Goal: Task Accomplishment & Management: Complete application form

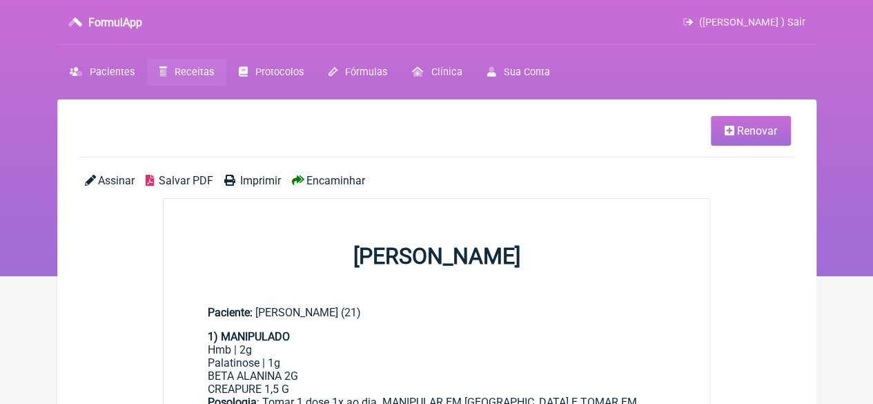
click at [181, 71] on span "Receitas" at bounding box center [194, 72] width 39 height 12
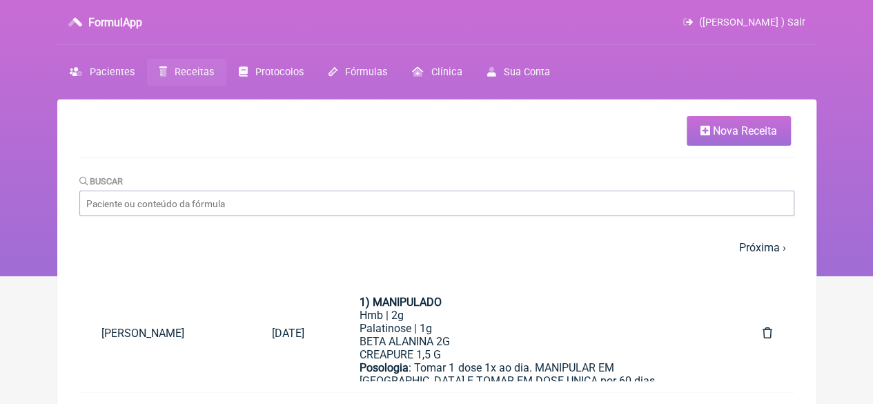
click at [711, 139] on link "Nova Receita" at bounding box center [739, 131] width 104 height 30
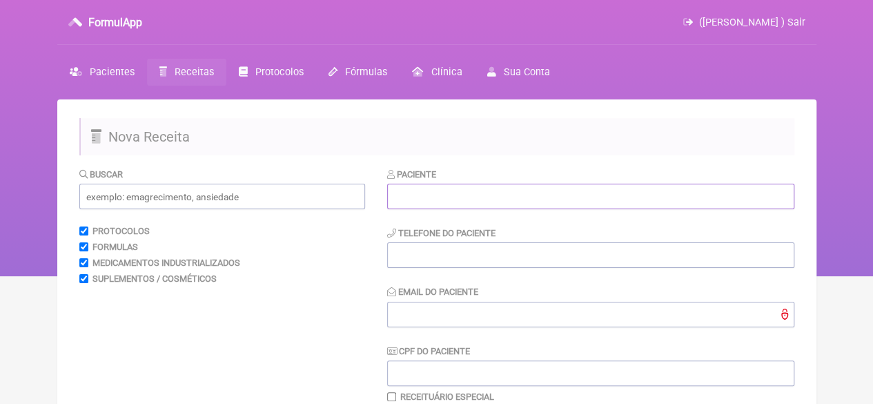
click at [424, 193] on input "text" at bounding box center [590, 197] width 407 height 26
paste input "YVONE DE [PERSON_NAME]"
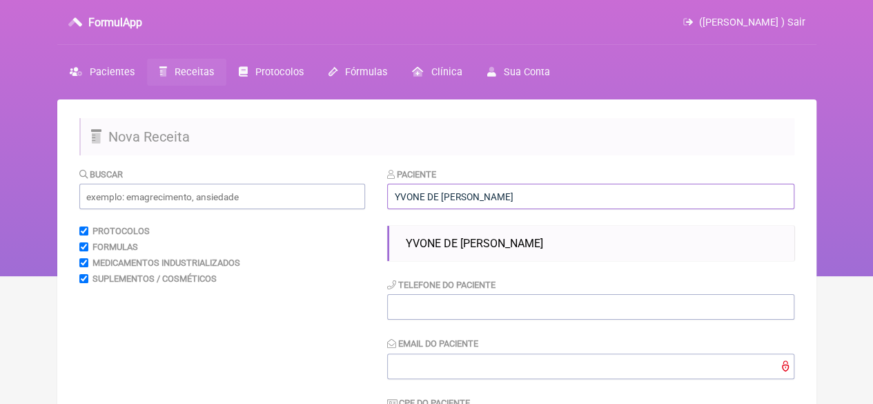
type input "[PERSON_NAME] [PERSON_NAME] [PERSON_NAME]"
click at [454, 248] on span "[PERSON_NAME] [PERSON_NAME] [PERSON_NAME]" at bounding box center [474, 243] width 137 height 13
type input "21988592794"
type input "X@X"
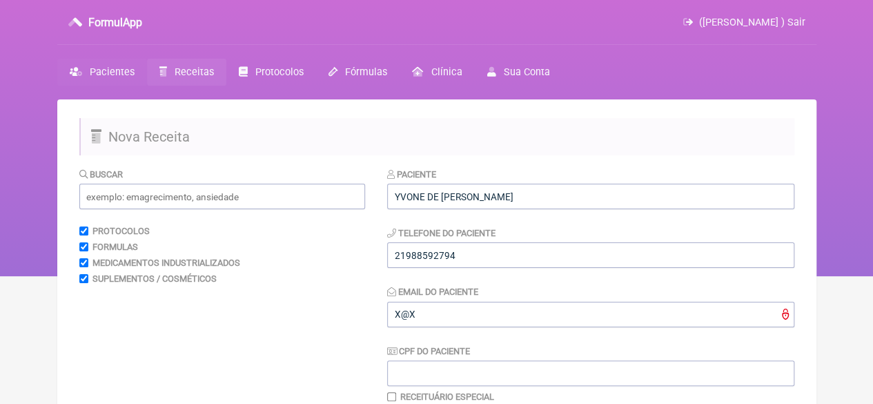
click at [99, 71] on span "Pacientes" at bounding box center [112, 72] width 45 height 12
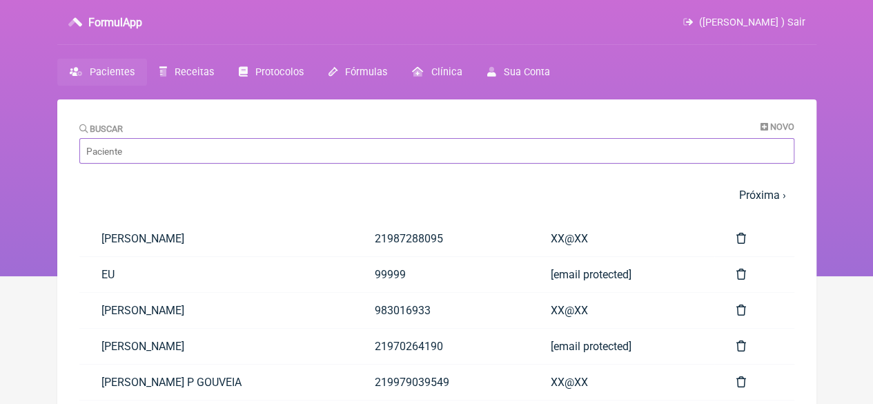
click at [132, 150] on input "Buscar" at bounding box center [436, 151] width 715 height 26
paste input "YVONE DE [PERSON_NAME]"
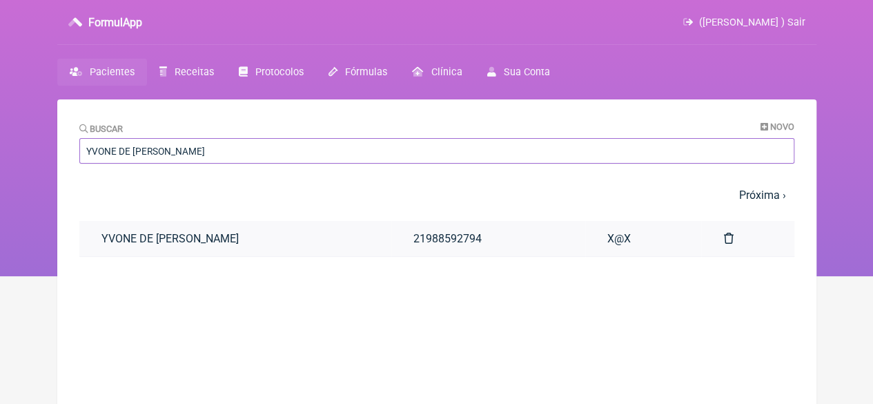
type input "YVONE DE [PERSON_NAME]"
click at [233, 240] on link "YVONE DE [PERSON_NAME]" at bounding box center [235, 238] width 313 height 35
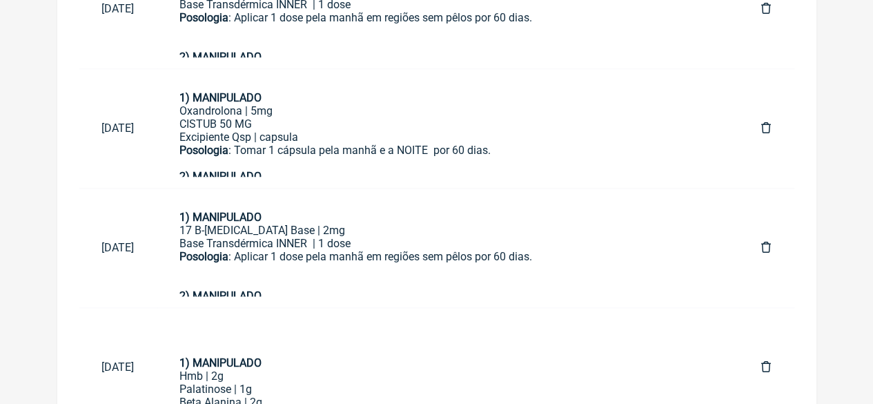
scroll to position [846, 0]
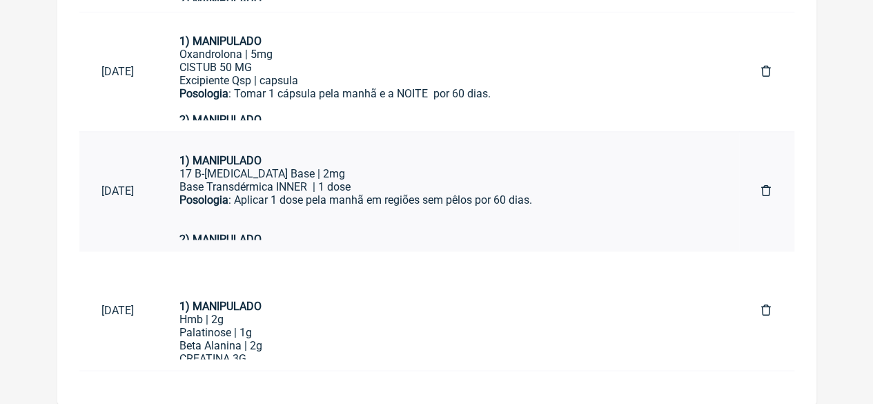
click at [273, 197] on div "Posologia : Aplicar 1 dose pela manhã em regiões sem pêlos por 60 dias." at bounding box center [447, 212] width 537 height 39
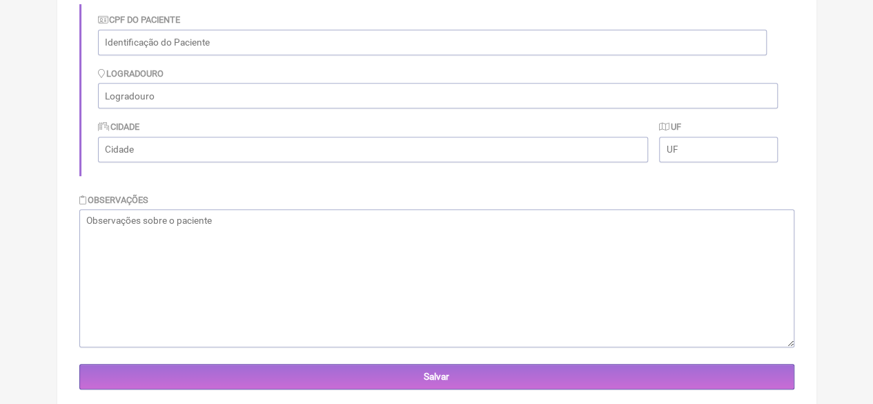
scroll to position [0, 0]
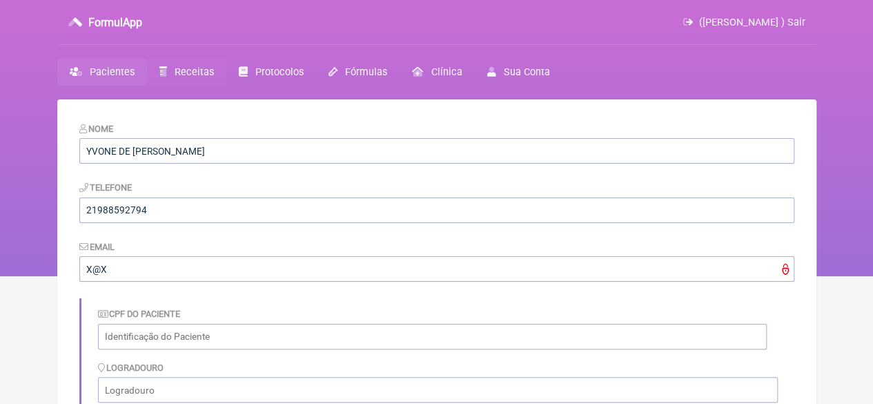
click at [181, 67] on span "Receitas" at bounding box center [194, 72] width 39 height 12
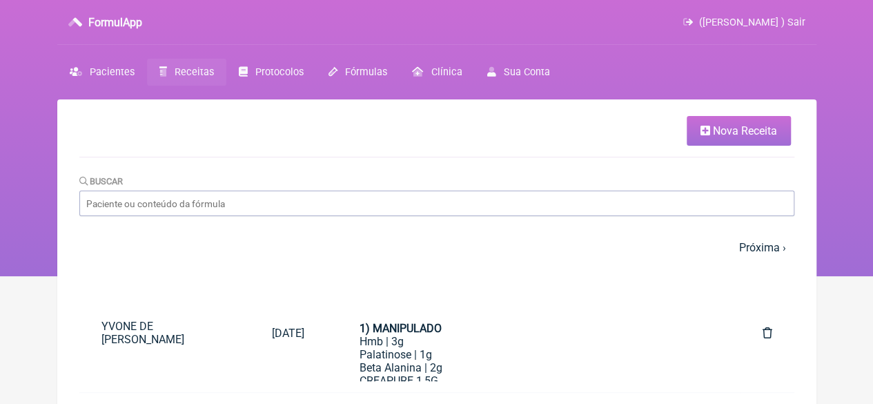
click at [740, 130] on span "Nova Receita" at bounding box center [745, 130] width 64 height 13
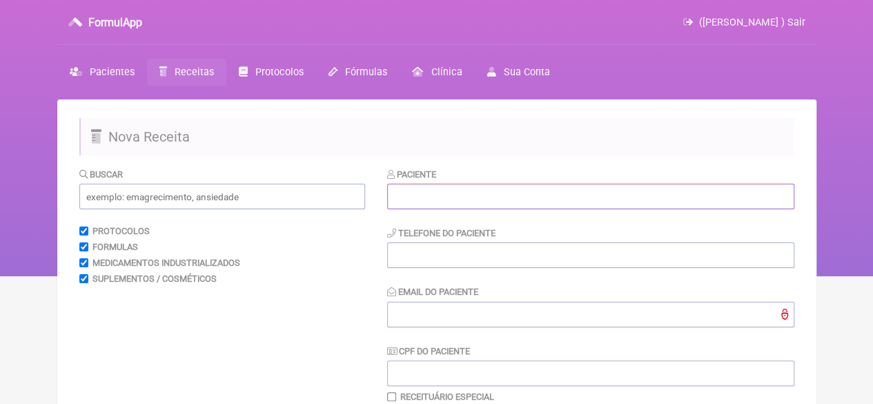
click at [406, 204] on input "text" at bounding box center [590, 197] width 407 height 26
paste input "[PERSON_NAME]"
type input "[PERSON_NAME]"
click at [198, 199] on input "text" at bounding box center [222, 197] width 286 height 26
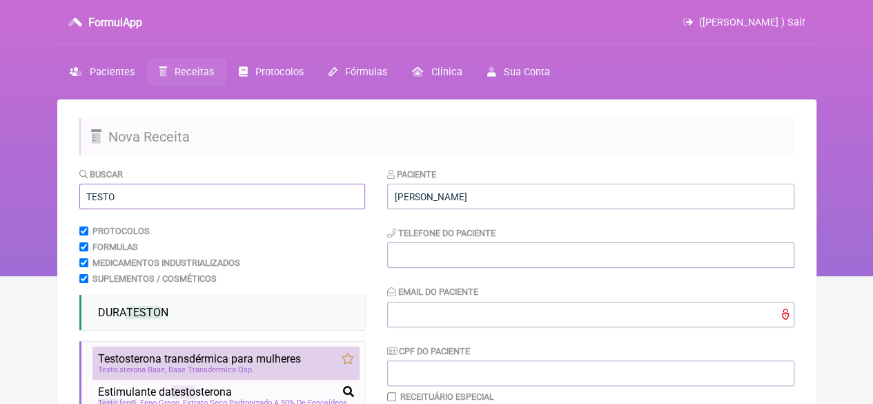
type input "TESTO"
drag, startPoint x: 202, startPoint y: 359, endPoint x: 214, endPoint y: 359, distance: 11.7
click at [203, 359] on span "Testo sterona transdérmica para mulheres" at bounding box center [199, 358] width 203 height 13
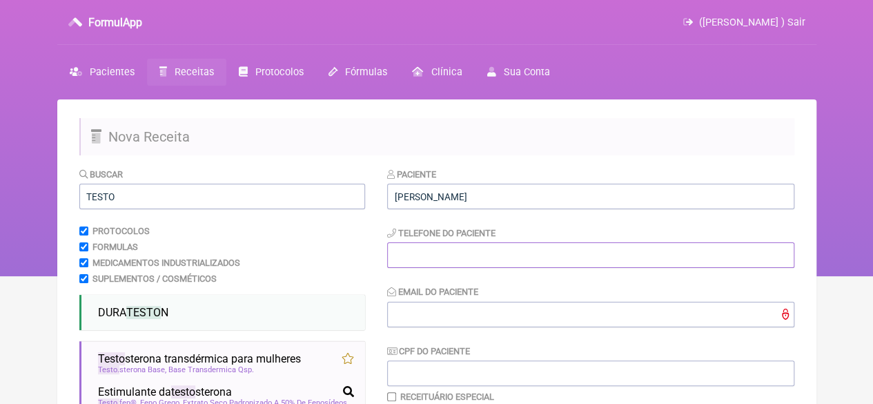
click at [432, 253] on input "tel" at bounding box center [590, 255] width 407 height 26
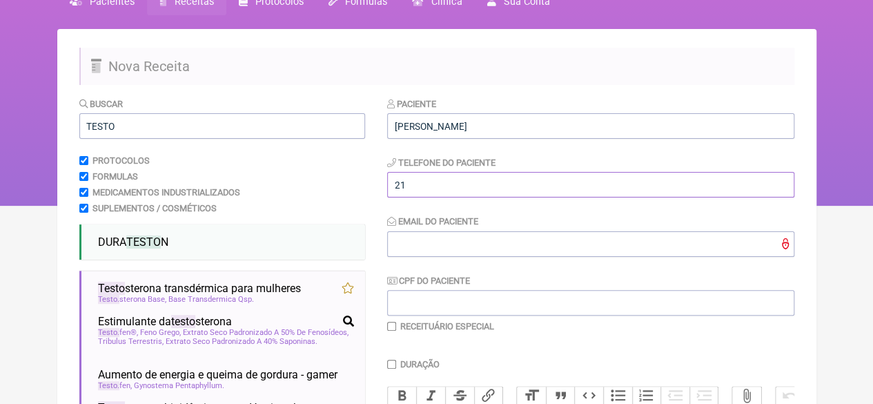
scroll to position [69, 0]
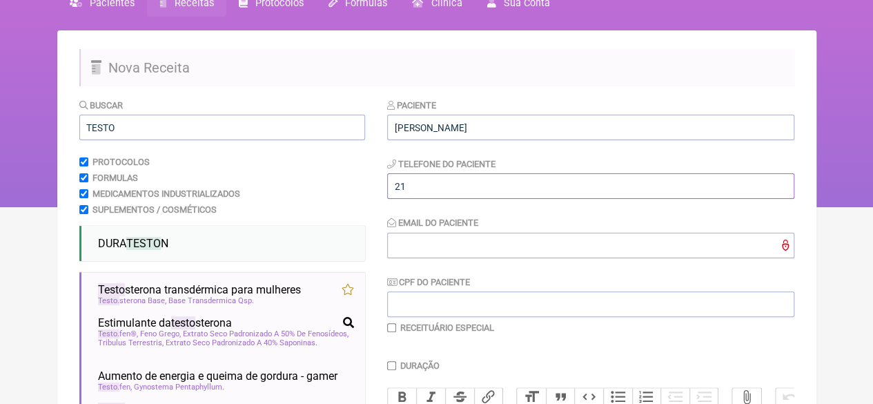
type input "21"
click at [407, 242] on input "Email do Paciente" at bounding box center [590, 246] width 407 height 26
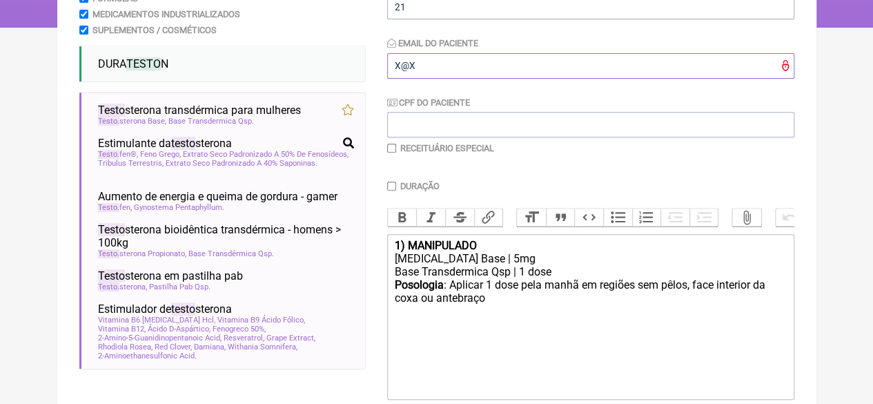
scroll to position [276, 0]
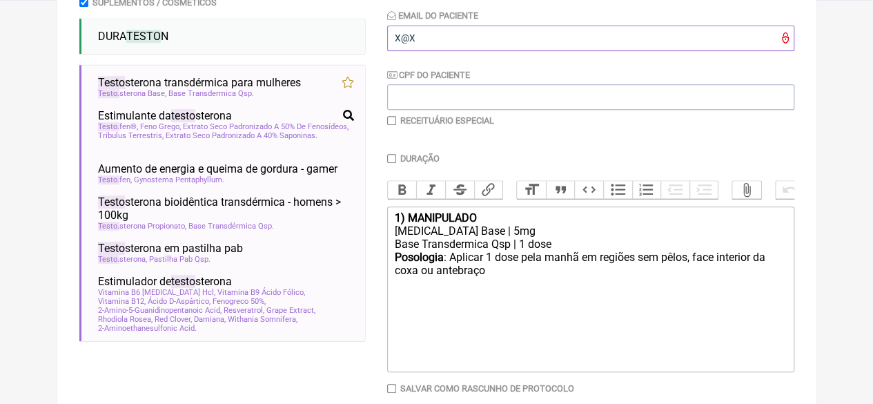
type input "X@X"
click at [392, 123] on input "checkbox" at bounding box center [391, 120] width 9 height 9
checkbox input "true"
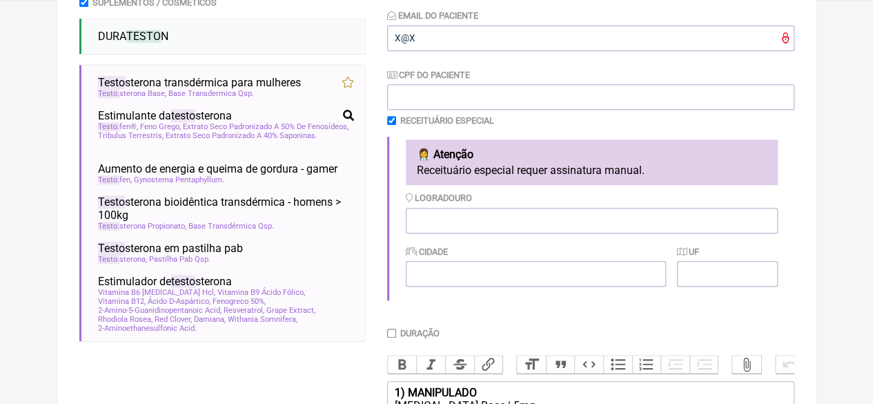
click at [393, 337] on input "Duração" at bounding box center [391, 332] width 9 height 9
checkbox input "true"
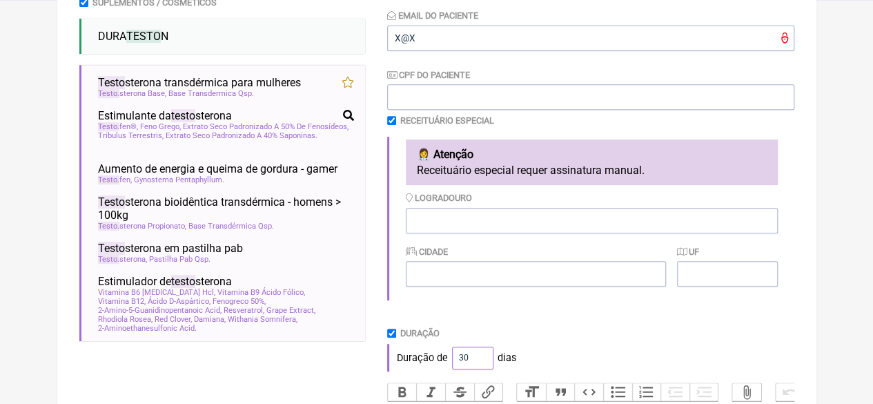
drag, startPoint x: 468, startPoint y: 357, endPoint x: 427, endPoint y: 354, distance: 41.5
click at [431, 357] on div "Duração de 30 dias" at bounding box center [590, 358] width 407 height 28
type input "60"
drag, startPoint x: 591, startPoint y: 357, endPoint x: 584, endPoint y: 340, distance: 17.9
click at [591, 356] on div "Duração de 60 dias" at bounding box center [590, 358] width 407 height 28
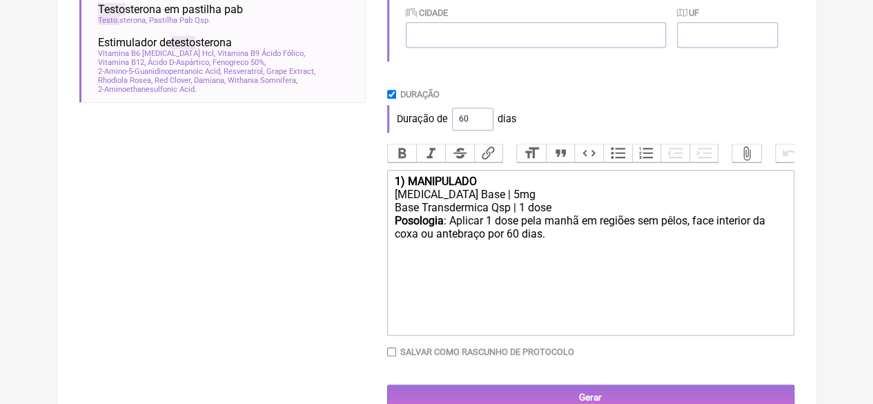
scroll to position [556, 0]
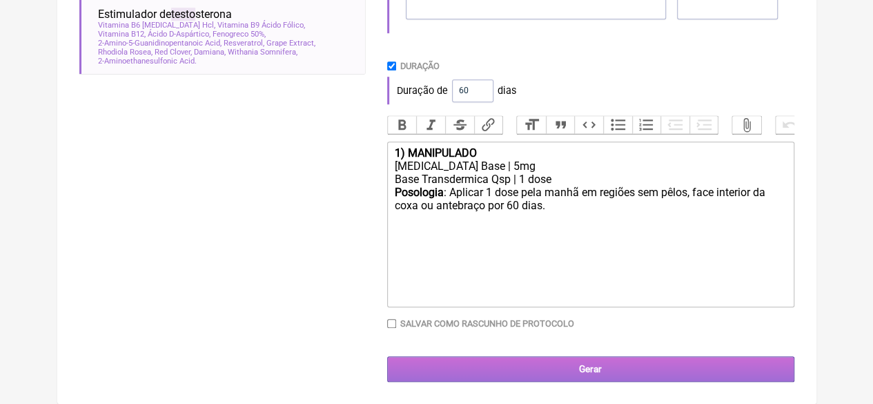
click at [564, 366] on input "Gerar" at bounding box center [590, 369] width 407 height 26
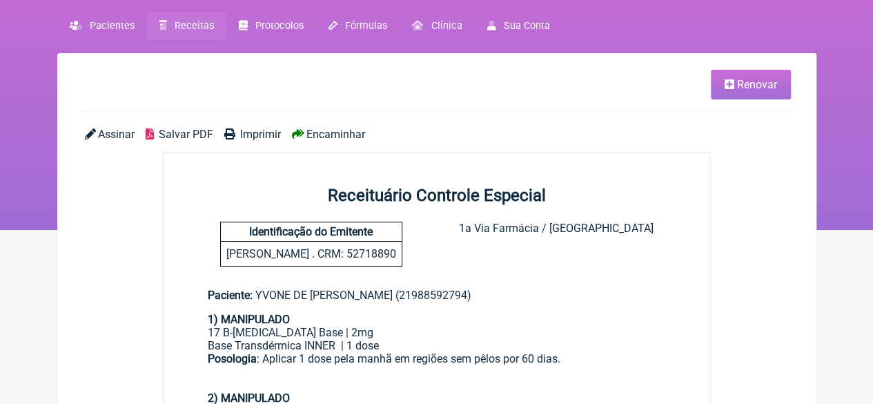
scroll to position [39, 0]
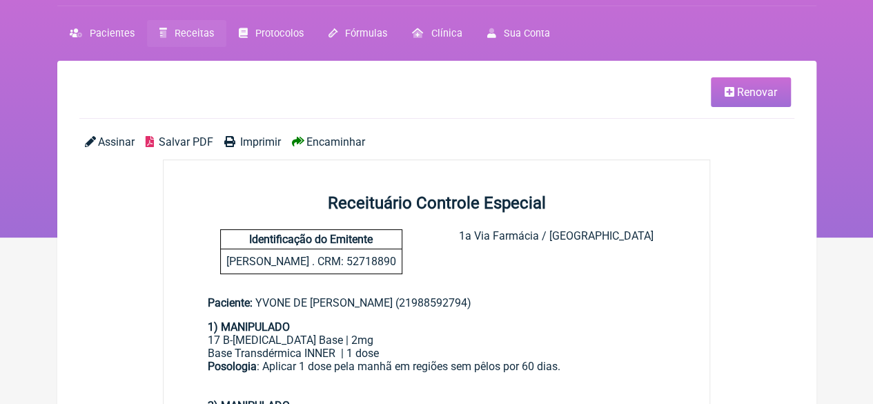
click at [749, 90] on span "Renovar" at bounding box center [757, 92] width 40 height 13
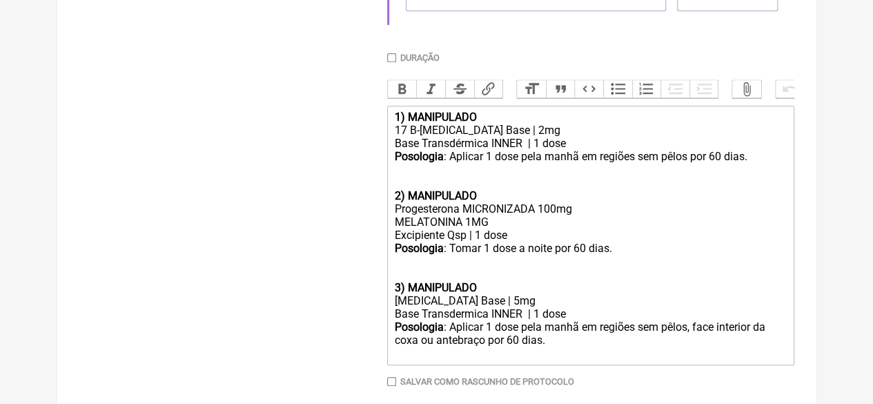
scroll to position [626, 0]
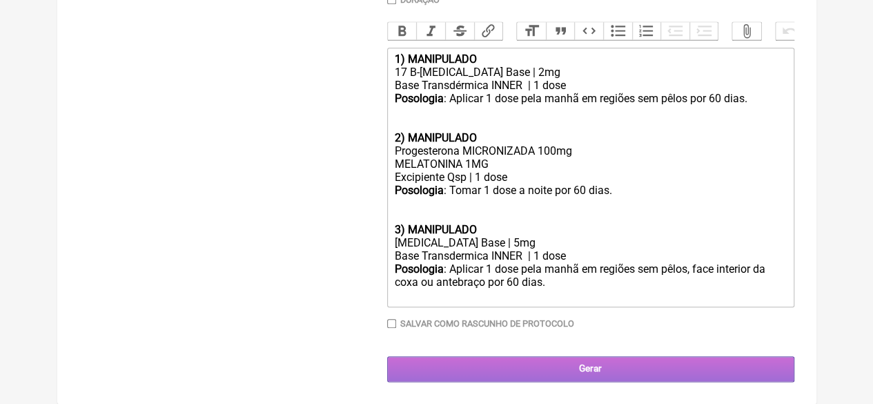
click at [557, 360] on input "Gerar" at bounding box center [590, 369] width 407 height 26
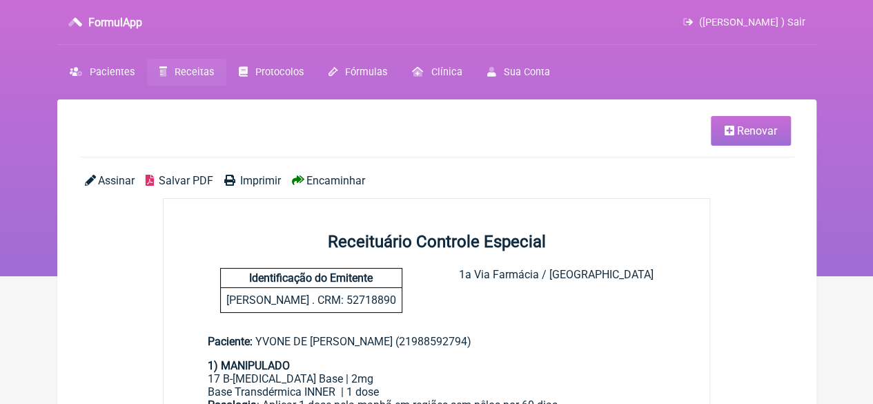
click at [255, 181] on span "Imprimir" at bounding box center [260, 180] width 41 height 13
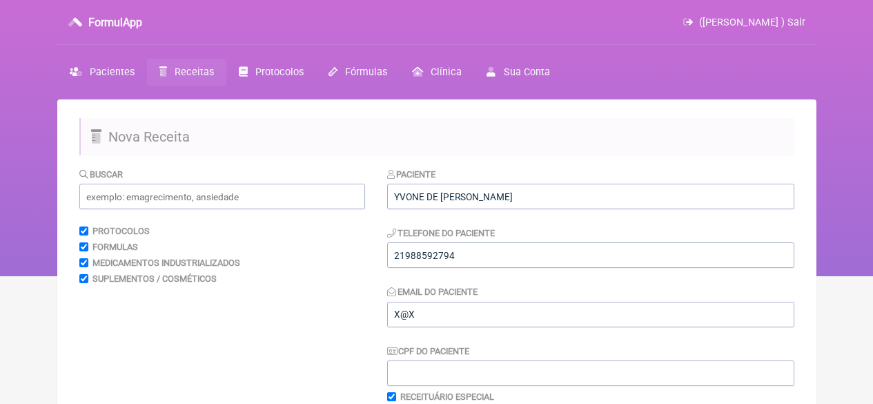
scroll to position [626, 0]
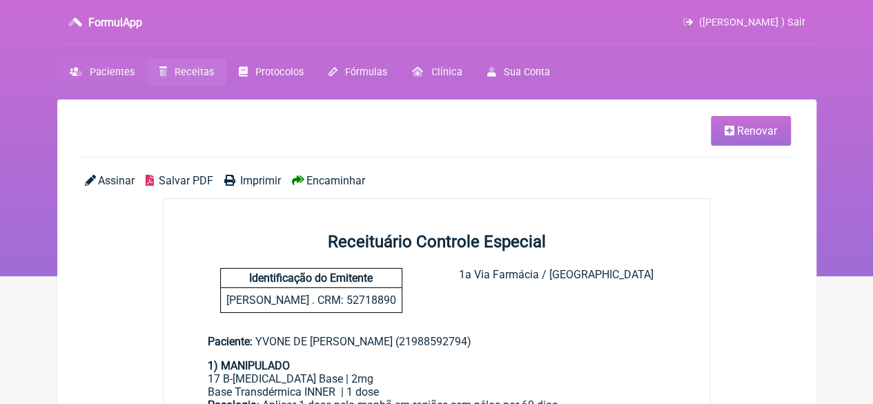
click at [113, 70] on span "Pacientes" at bounding box center [112, 72] width 45 height 12
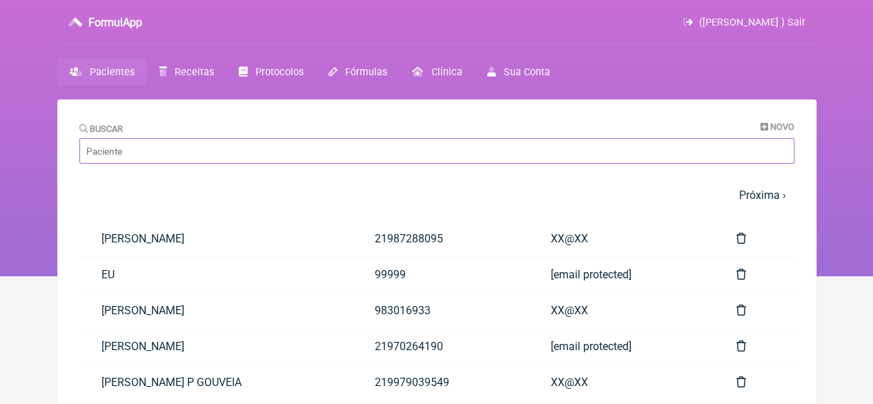
click at [166, 148] on input "Buscar" at bounding box center [436, 151] width 715 height 26
paste input "YVONE DE CARLO MARTINS COSTA SABINO"
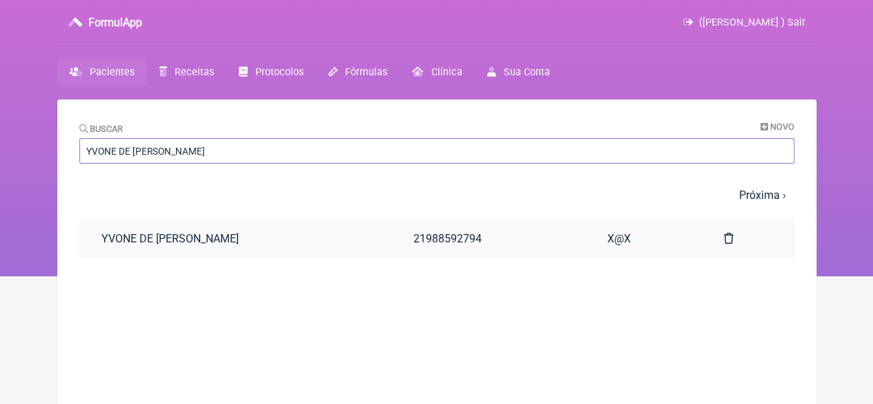
type input "YVONE DE CARLO MARTINS COSTA SABINO"
click at [238, 246] on link "YVONE DE CARLO MARTINS COSTA SABINO" at bounding box center [235, 238] width 313 height 35
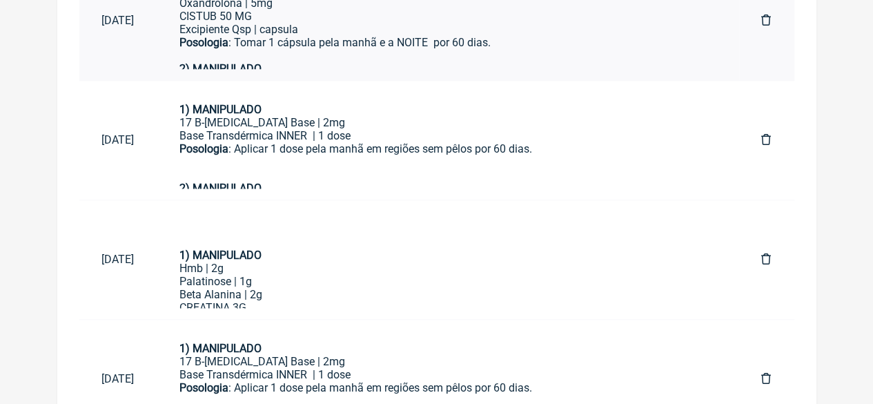
scroll to position [965, 0]
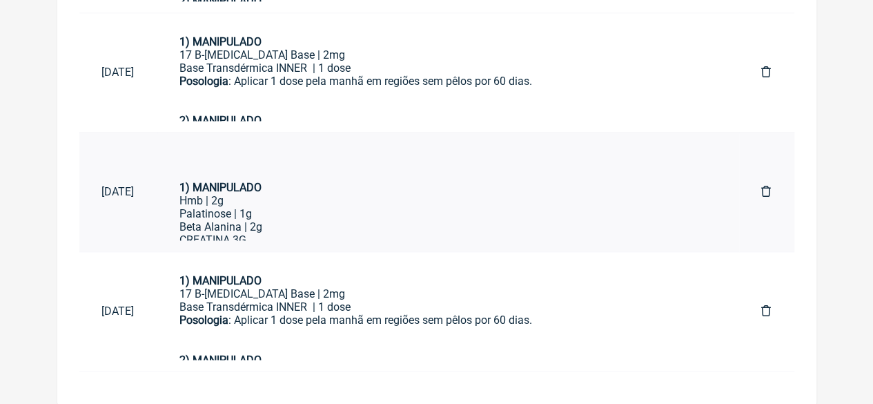
click at [267, 228] on div "Palatinose | 1g Beta Alanina | 2g CREATINA 3G CISTUB 50 MG" at bounding box center [447, 233] width 537 height 52
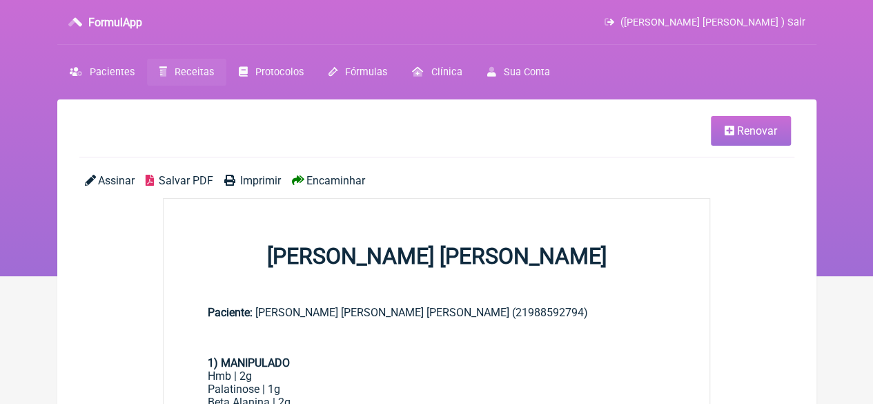
click at [751, 136] on span "Renovar" at bounding box center [757, 130] width 40 height 13
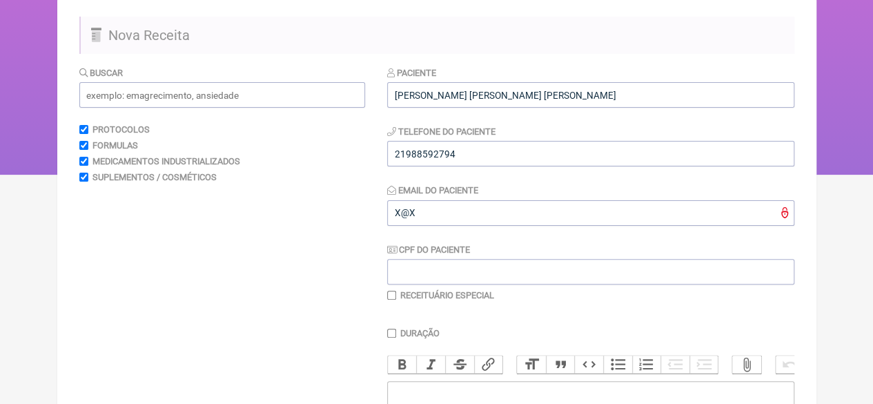
scroll to position [414, 0]
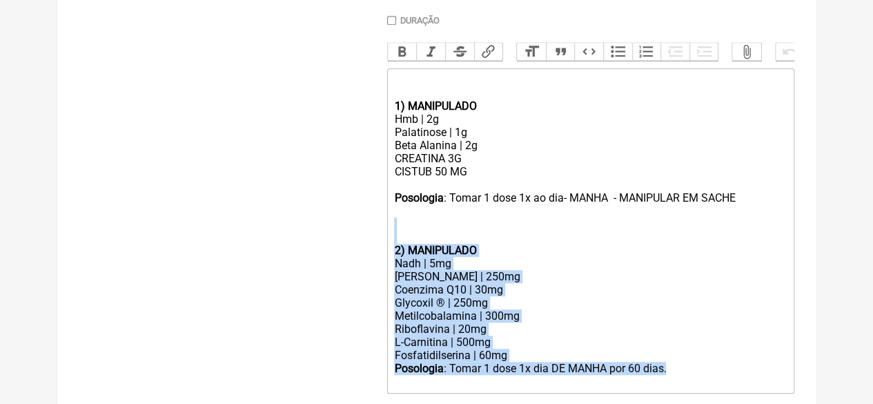
drag, startPoint x: 675, startPoint y: 382, endPoint x: 346, endPoint y: 257, distance: 352.4
click at [346, 257] on form "Buscar Protocolos Formulas Medicamentos Industrializados Suplementos / Cosmétic…" at bounding box center [436, 110] width 715 height 715
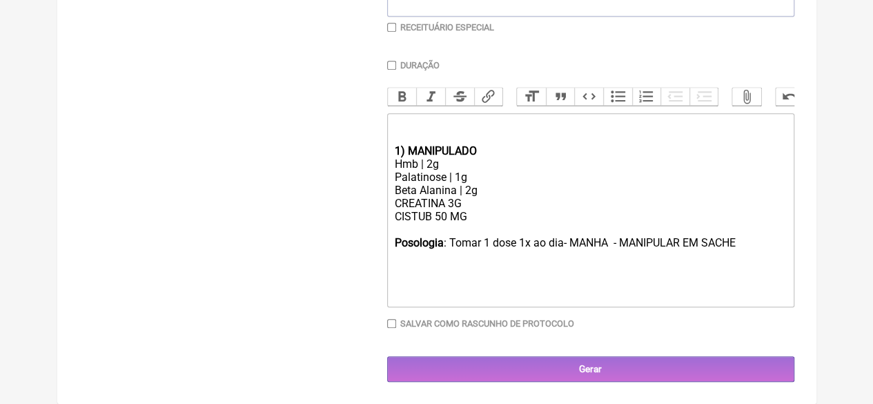
scroll to position [370, 0]
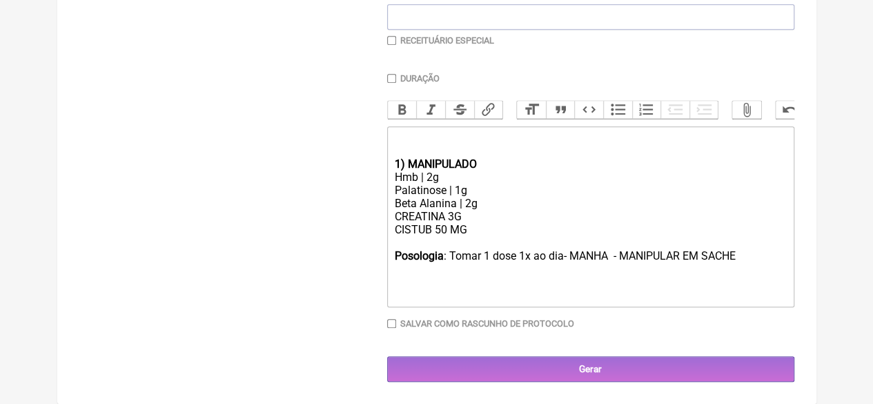
click at [746, 257] on div "Posologia : Tomar 1 dose 1x ao dia- MANHA - MANIPULAR EM SACHE" at bounding box center [590, 255] width 392 height 13
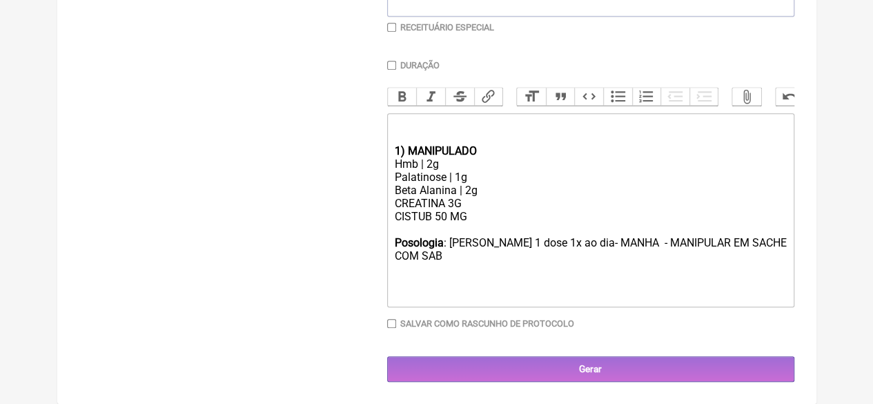
scroll to position [384, 0]
drag, startPoint x: 460, startPoint y: 199, endPoint x: 377, endPoint y: 200, distance: 82.8
click at [377, 200] on form "Buscar Protocolos Formulas Medicamentos Industrializados Suplementos / Cosmétic…" at bounding box center [436, 90] width 715 height 584
click at [429, 158] on div "Hmb | 2g" at bounding box center [590, 163] width 392 height 13
click at [440, 259] on div "Posologia : Tomar 1 dose 1x ao dia- MANHA - MANIPULAR EM SACHE COM SABOR" at bounding box center [590, 249] width 392 height 26
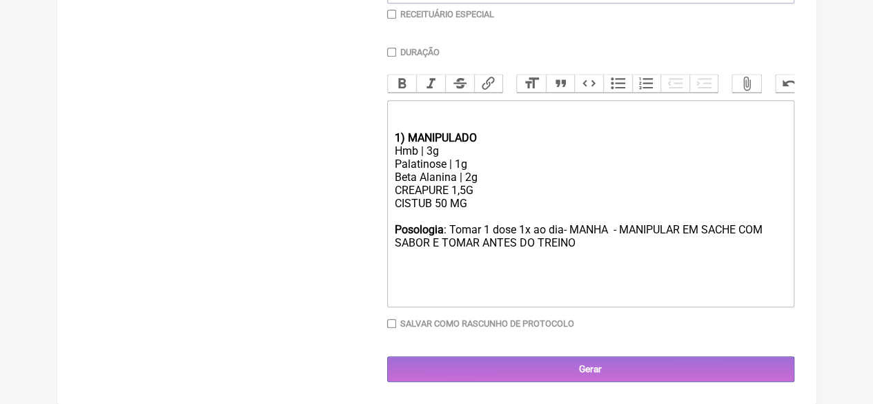
type trix-editor "<div><br><br></div><div><strong>1) MANIPULADO</strong></div><div>Hmb | 3g</div>…"
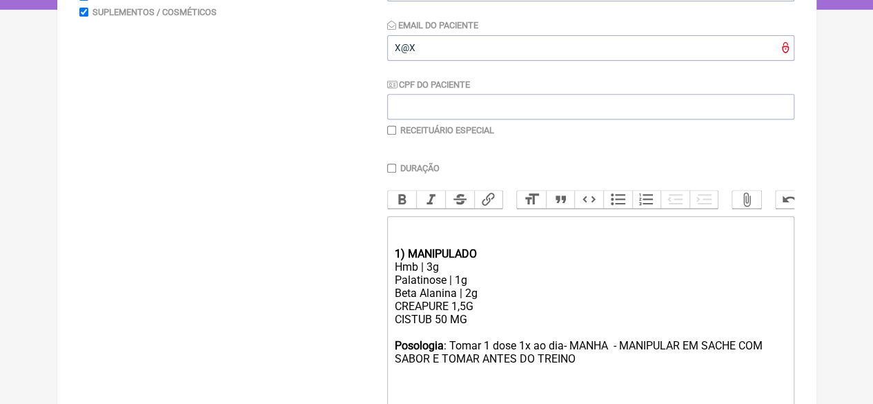
scroll to position [134, 0]
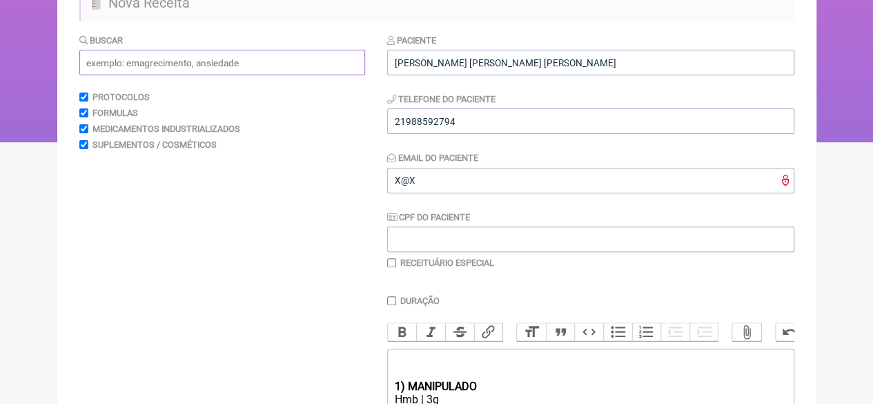
drag, startPoint x: 132, startPoint y: 67, endPoint x: 124, endPoint y: 66, distance: 8.4
click at [131, 67] on input "text" at bounding box center [222, 63] width 286 height 26
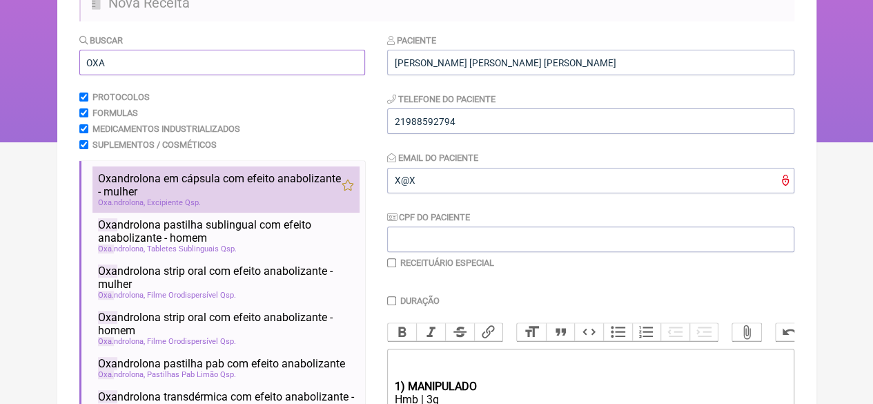
type input "OXA"
click at [147, 199] on span "Excipiente Qsp" at bounding box center [174, 202] width 54 height 9
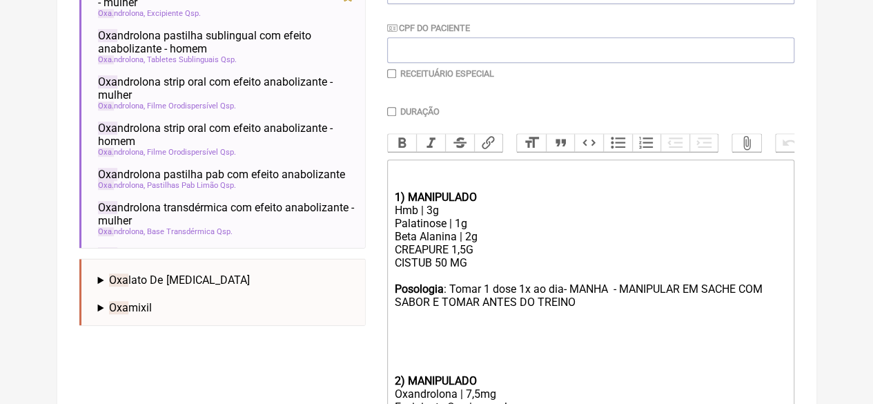
scroll to position [478, 0]
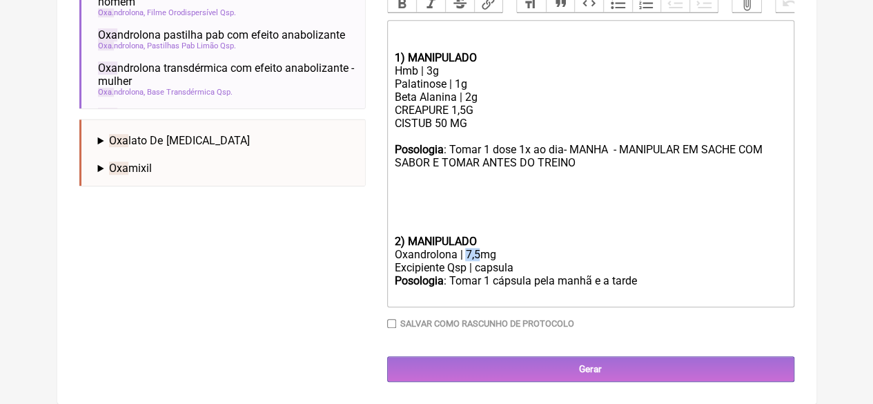
drag, startPoint x: 480, startPoint y: 252, endPoint x: 470, endPoint y: 256, distance: 10.5
click at [465, 252] on div "Oxandrolona | 7,5mg" at bounding box center [590, 254] width 392 height 13
drag, startPoint x: 636, startPoint y: 279, endPoint x: 613, endPoint y: 279, distance: 23.5
click at [609, 279] on div "Posologia : Tomar 1 cápsula pela manhã e a tarde ㅤ" at bounding box center [590, 288] width 392 height 28
click at [391, 239] on trix-editor "1) MANIPULADO Hmb | 3g Palatinose | 1g Beta Alanina | 2g CREAPURE 1,5G CISTUB 5…" at bounding box center [590, 163] width 407 height 287
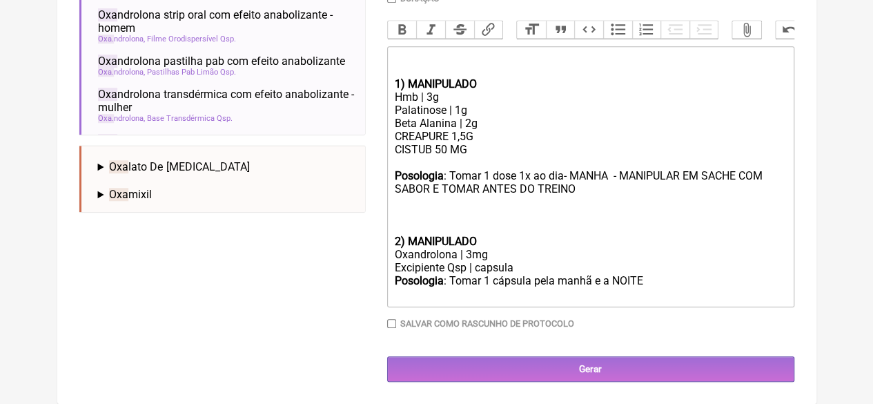
scroll to position [438, 0]
type trix-editor "<div><br><br></div><div><strong>1) MANIPULADO</strong></div><div>Hmb | 3g</div>…"
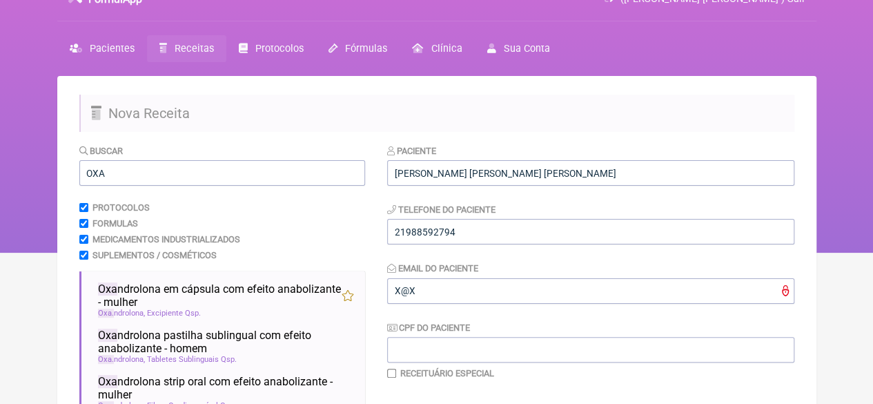
scroll to position [0, 0]
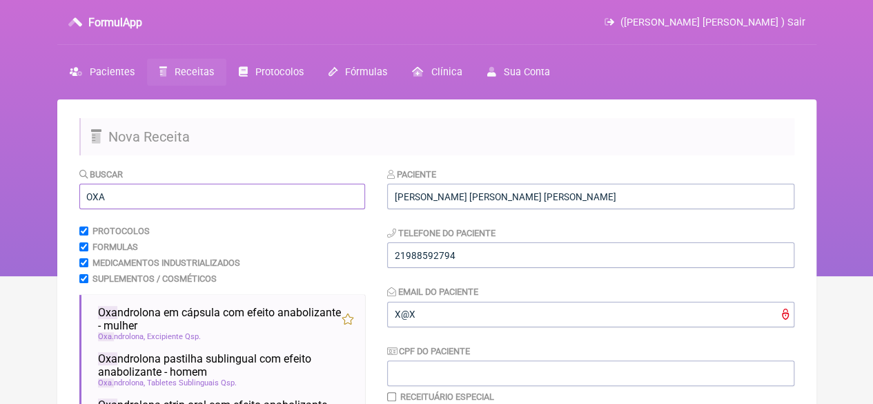
drag, startPoint x: 119, startPoint y: 204, endPoint x: 46, endPoint y: 192, distance: 74.1
click at [22, 201] on div "FormulApp (Flavio Caldas Caetano ) Sair Pacientes Receitas Protocolos Fórmulas …" at bounding box center [436, 138] width 873 height 276
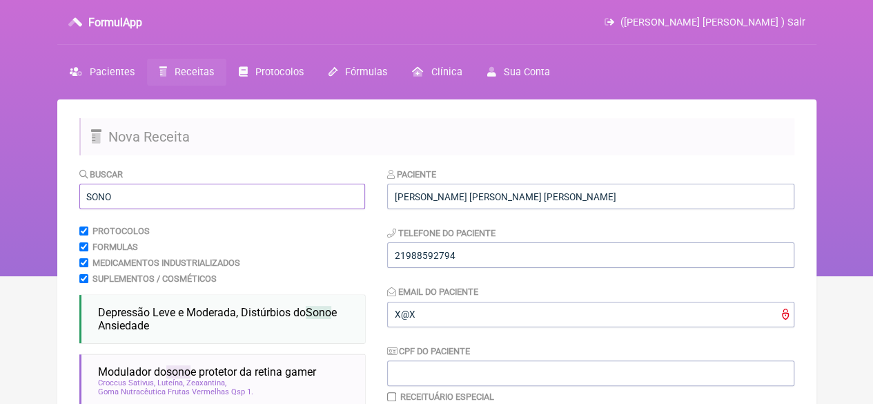
scroll to position [207, 0]
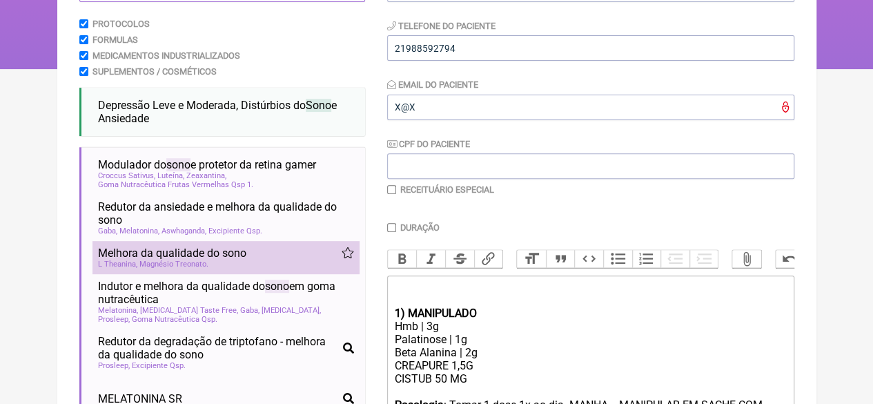
type input "SONO"
click at [145, 273] on li "Melhora da qualidade do sono sono insônia distúrbio do sono geriatria nutrologi…" at bounding box center [225, 257] width 267 height 33
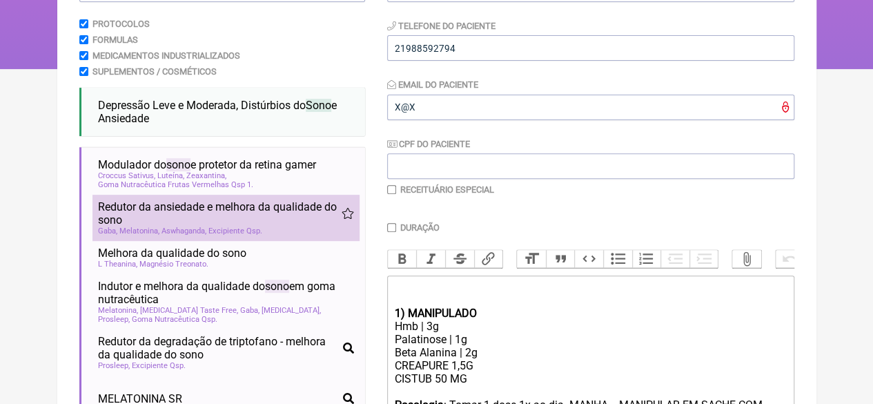
click at [174, 235] on span "Aswhaganda" at bounding box center [183, 230] width 45 height 9
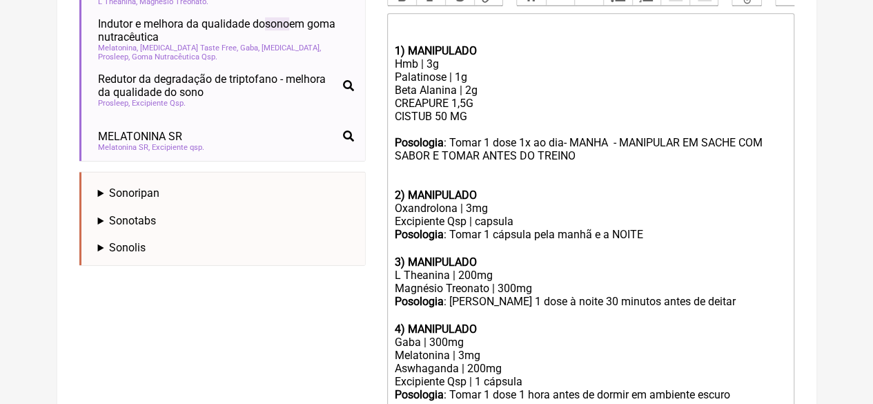
scroll to position [601, 0]
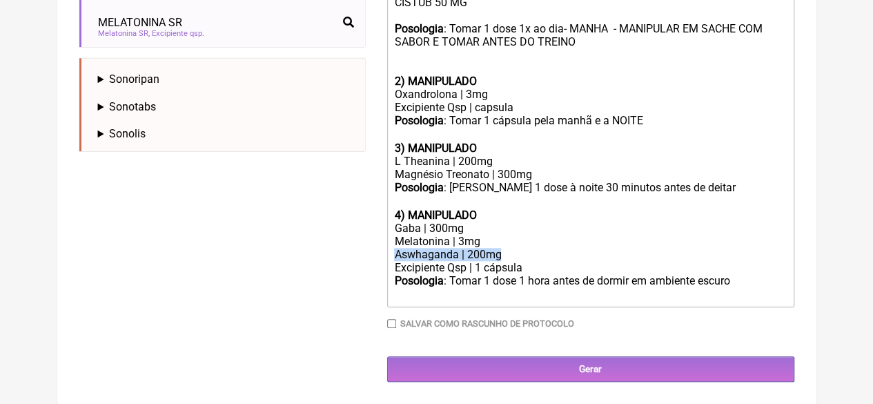
drag, startPoint x: 515, startPoint y: 255, endPoint x: 368, endPoint y: 249, distance: 147.1
copy div "Aswhaganda | 200mg"
click at [540, 172] on div "Magnésio Treonato | 300mg" at bounding box center [590, 174] width 392 height 13
paste trix-editor "Aswhaganda | 200mg"
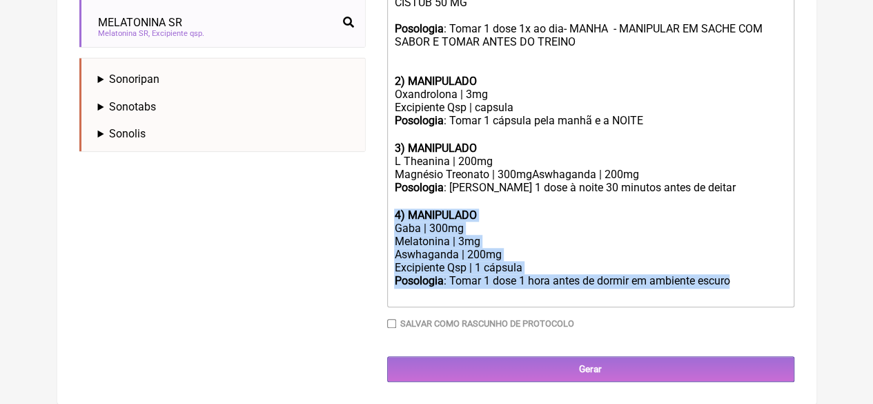
drag, startPoint x: 724, startPoint y: 283, endPoint x: 377, endPoint y: 217, distance: 353.3
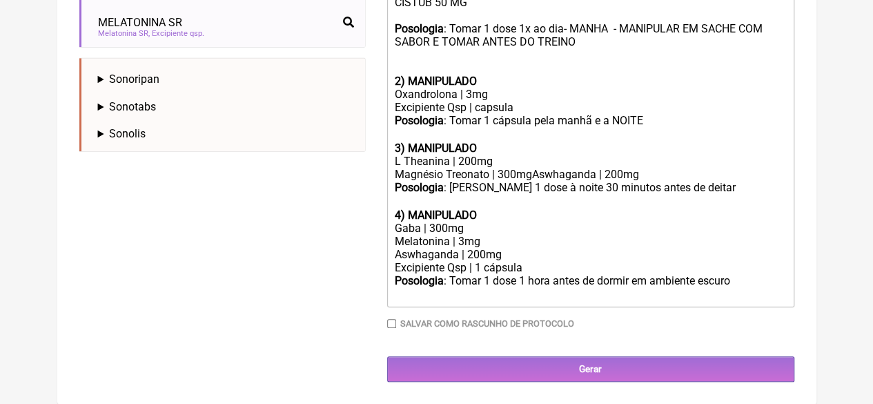
scroll to position [534, 0]
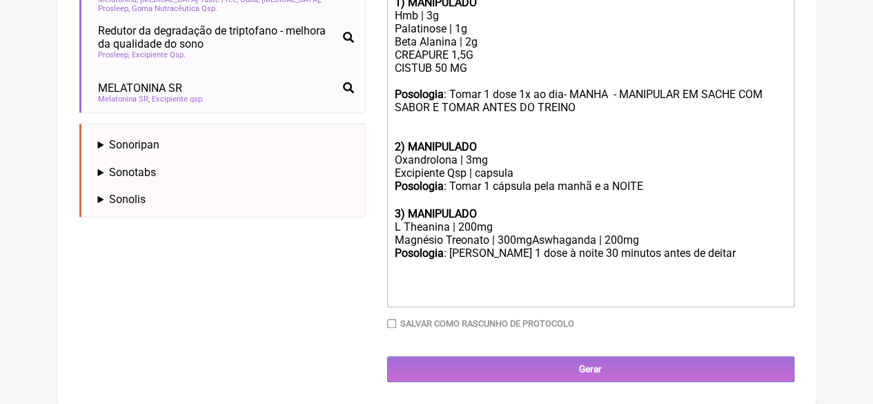
click at [533, 239] on div "Magnésio Treonato | 300mgAswhaganda | 200mg" at bounding box center [590, 239] width 392 height 13
type trix-editor "<div><br><br></div><div><strong>1) MANIPULADO</strong></div><div>Hmb | 3g</div>…"
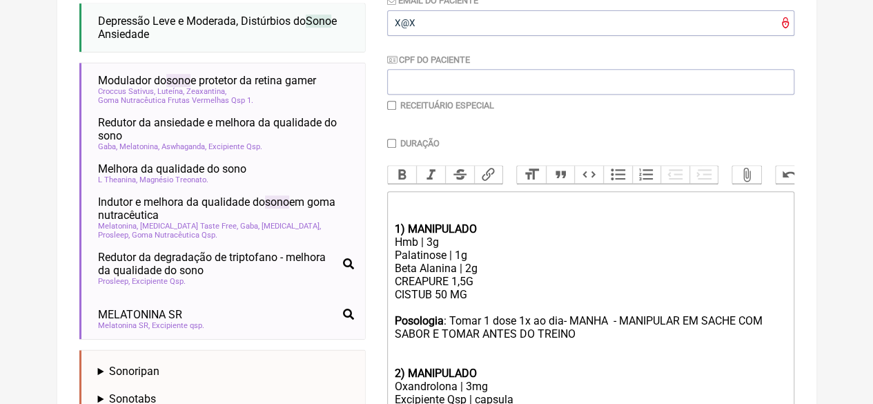
scroll to position [272, 0]
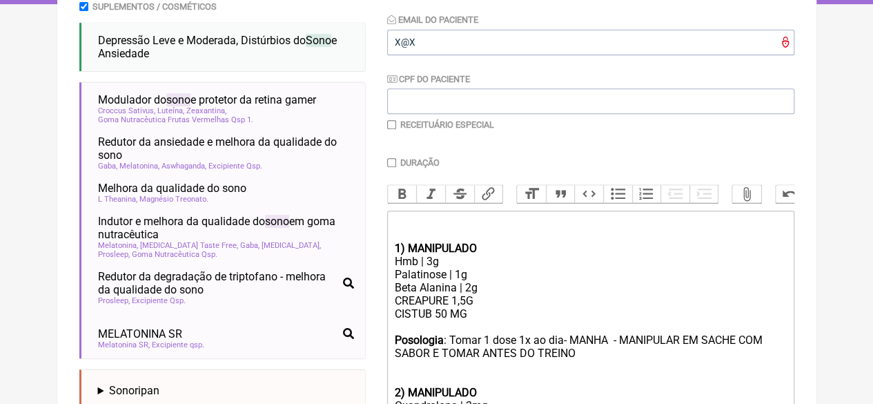
click at [391, 164] on input "Duração" at bounding box center [391, 162] width 9 height 9
checkbox input "true"
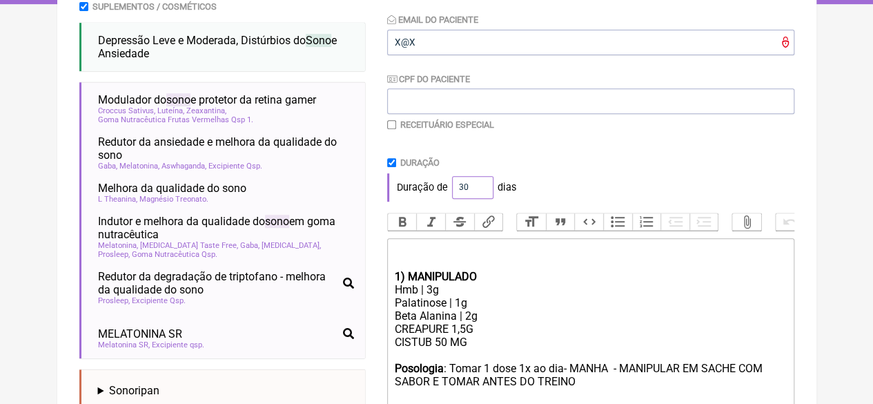
drag, startPoint x: 446, startPoint y: 190, endPoint x: 433, endPoint y: 192, distance: 12.6
click at [434, 191] on div "Duração de 30 dias" at bounding box center [590, 187] width 407 height 28
type input "60"
click at [411, 135] on div "Paciente YVONE DE CARLO MARTINS COSTA SABINO Telefone do Paciente 21988592794 E…" at bounding box center [590, 18] width 407 height 246
click at [388, 124] on input "checkbox" at bounding box center [391, 124] width 9 height 9
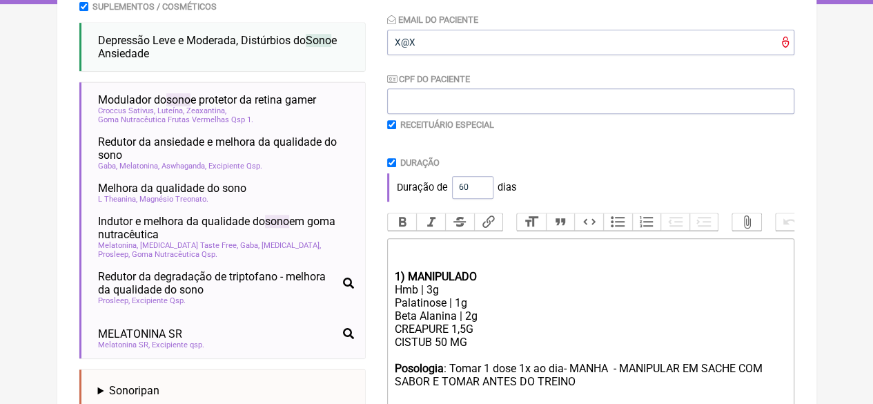
checkbox input "true"
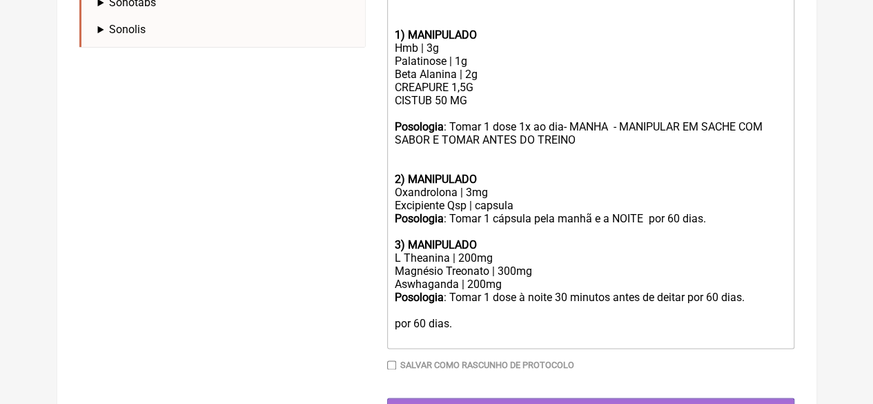
scroll to position [747, 0]
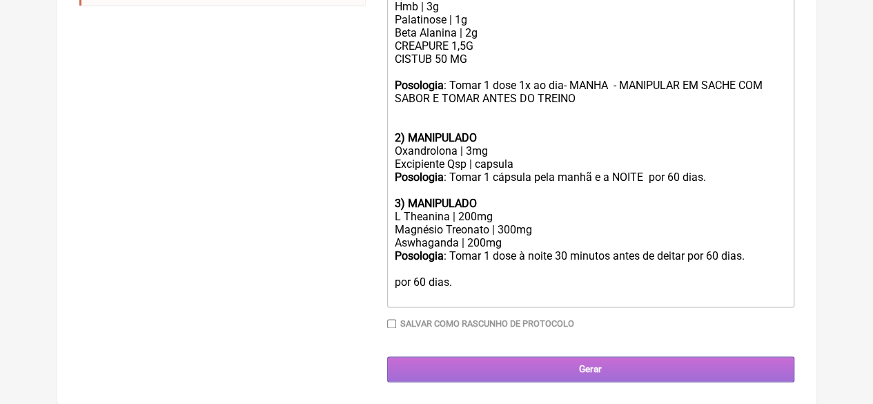
click at [570, 362] on input "Gerar" at bounding box center [590, 369] width 407 height 26
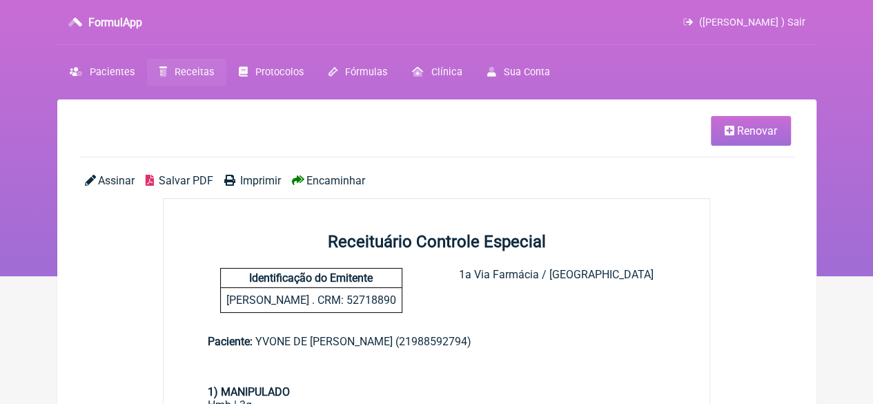
click at [247, 180] on span "Imprimir" at bounding box center [260, 180] width 41 height 13
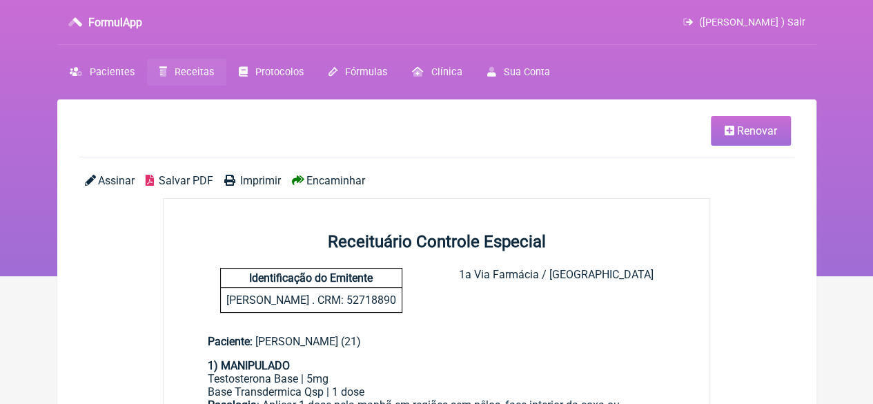
click at [251, 179] on span "Imprimir" at bounding box center [260, 180] width 41 height 13
